Goal: Transaction & Acquisition: Purchase product/service

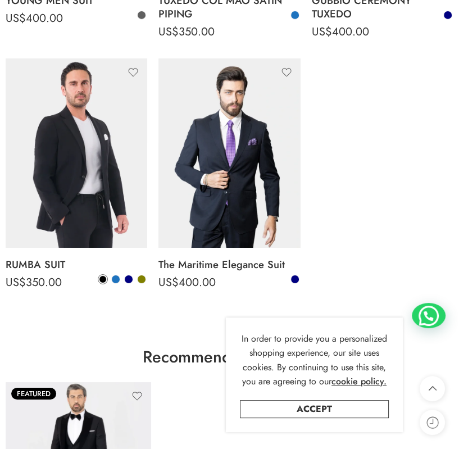
scroll to position [2341, 0]
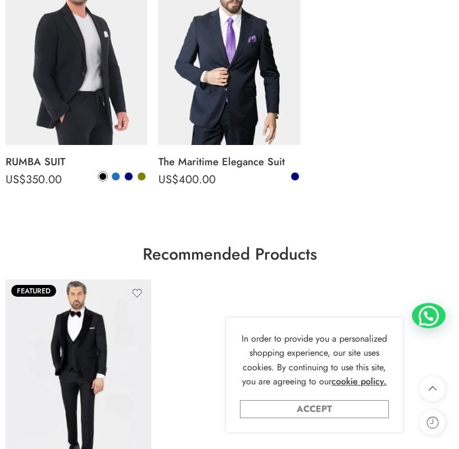
click at [339, 409] on link "Accept" at bounding box center [314, 409] width 149 height 18
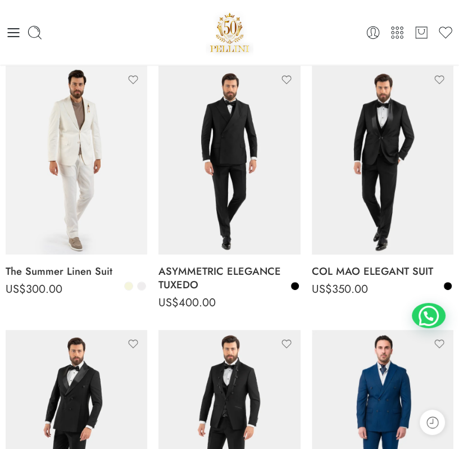
scroll to position [0, 0]
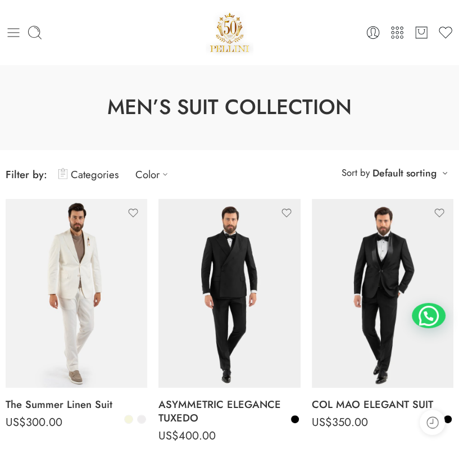
click at [6, 33] on icon at bounding box center [14, 33] width 16 height 16
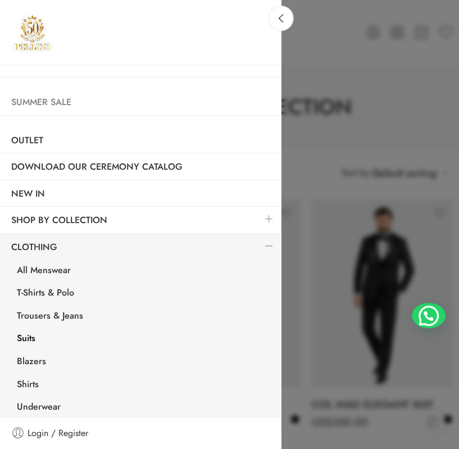
click at [67, 106] on link "Summer Sale" at bounding box center [140, 102] width 281 height 26
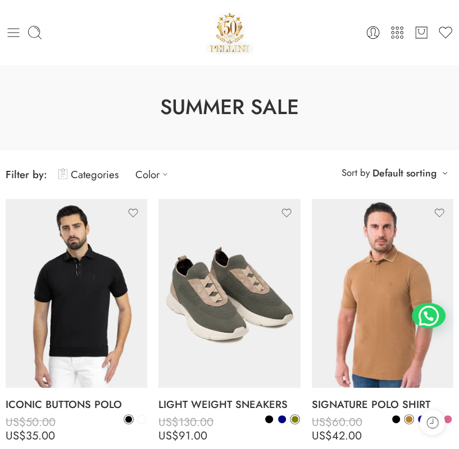
click at [13, 28] on icon at bounding box center [14, 33] width 16 height 16
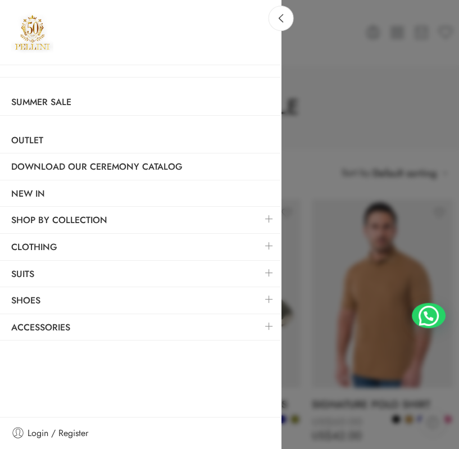
click at [267, 267] on link at bounding box center [269, 273] width 24 height 24
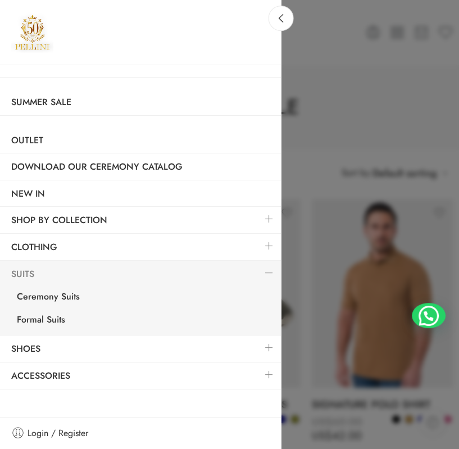
click at [23, 273] on link "Suits" at bounding box center [140, 274] width 281 height 26
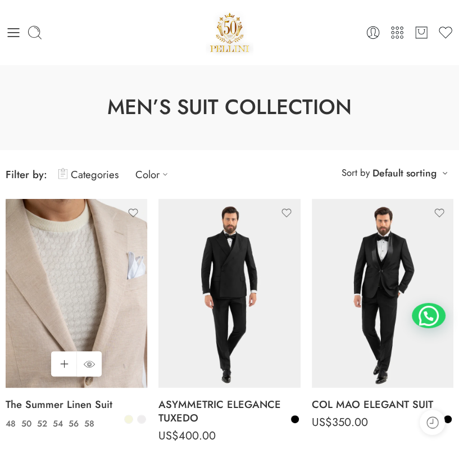
click at [109, 288] on img at bounding box center [77, 293] width 142 height 189
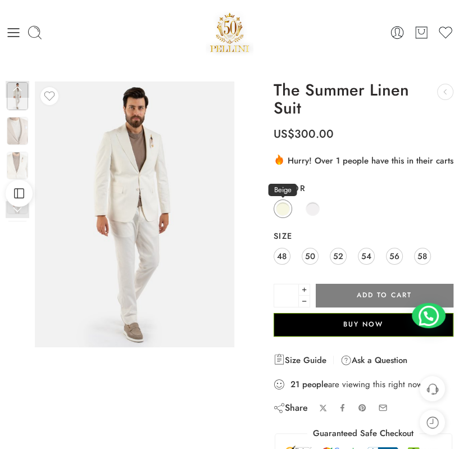
click at [291, 210] on link "Beige" at bounding box center [283, 208] width 19 height 19
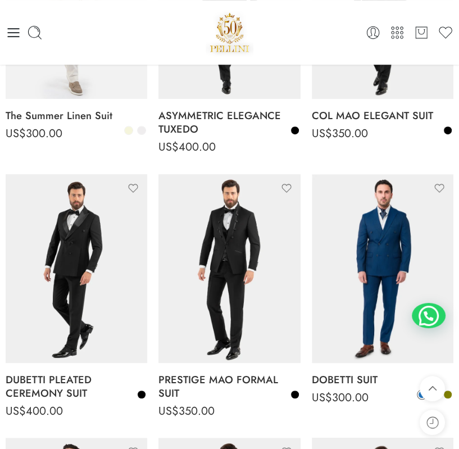
scroll to position [202, 0]
